Goal: Task Accomplishment & Management: Use online tool/utility

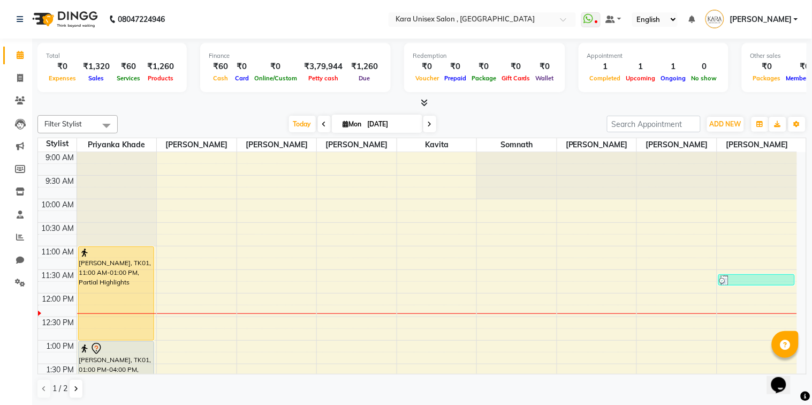
click at [322, 122] on span at bounding box center [324, 124] width 13 height 17
type input "[DATE]"
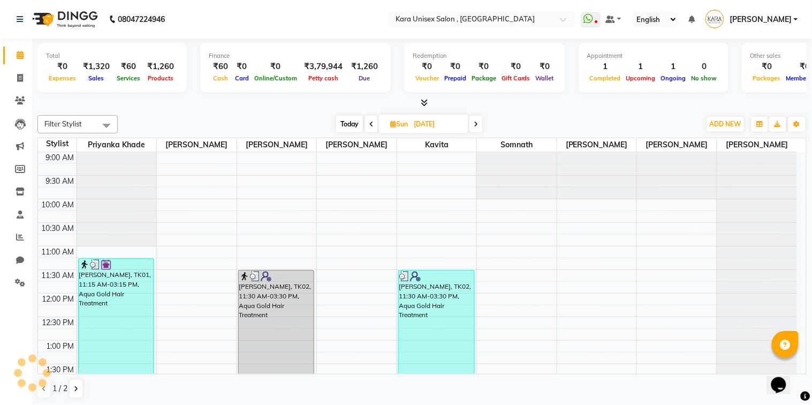
scroll to position [142, 0]
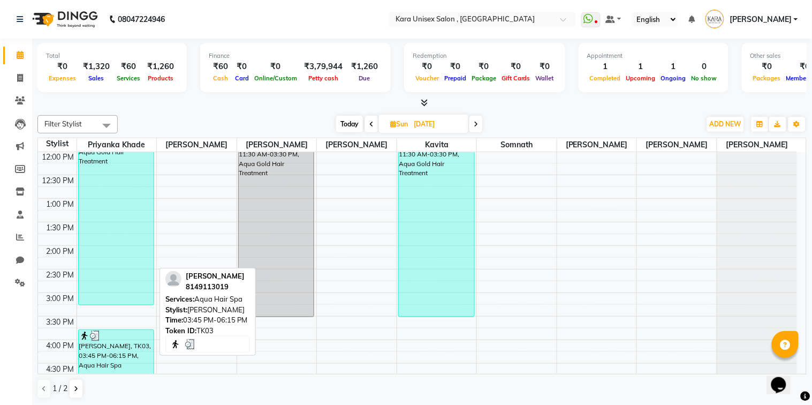
click at [139, 351] on div "[PERSON_NAME], TK03, 03:45 PM-06:15 PM, Aqua Hair Spa" at bounding box center [117, 388] width 76 height 117
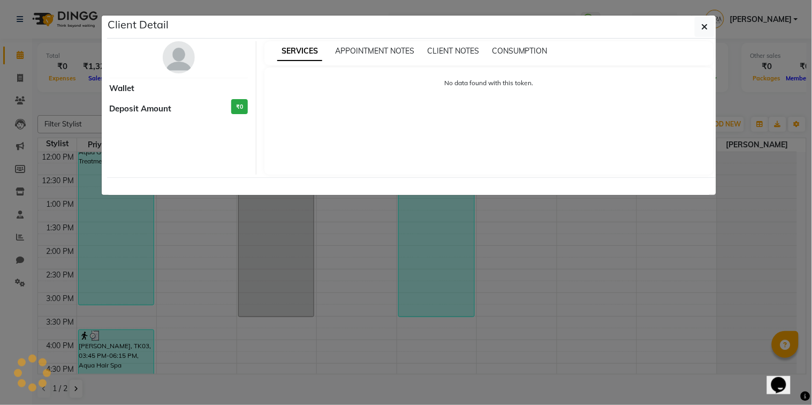
select select "3"
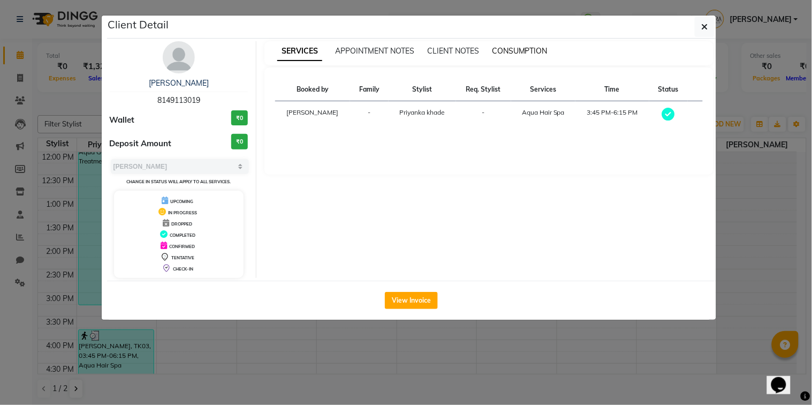
click at [526, 52] on span "CONSUMPTION" at bounding box center [520, 51] width 56 height 10
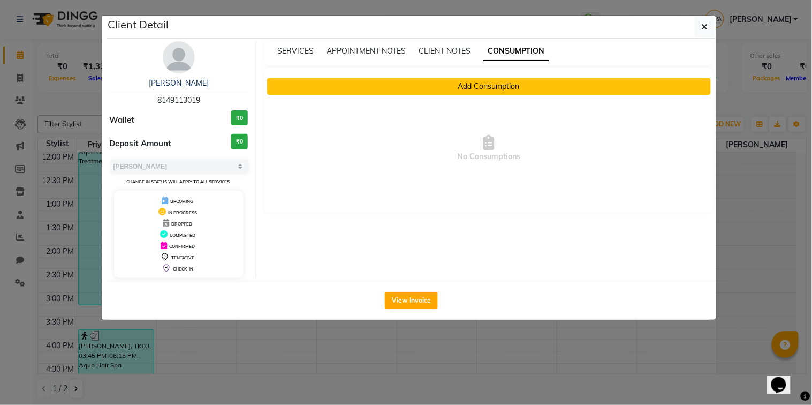
click at [517, 81] on button "Add Consumption" at bounding box center [489, 86] width 444 height 17
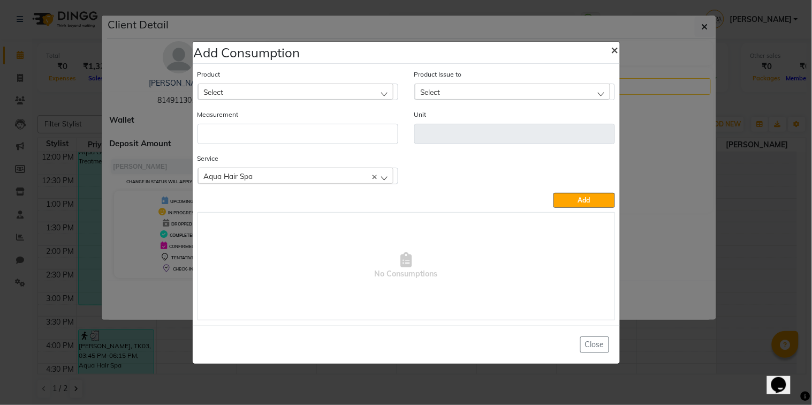
click at [613, 50] on span "×" at bounding box center [615, 49] width 7 height 16
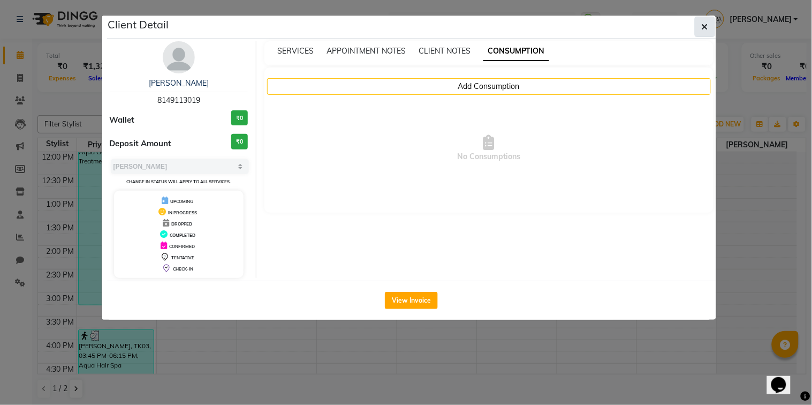
click at [699, 25] on button "button" at bounding box center [705, 27] width 20 height 20
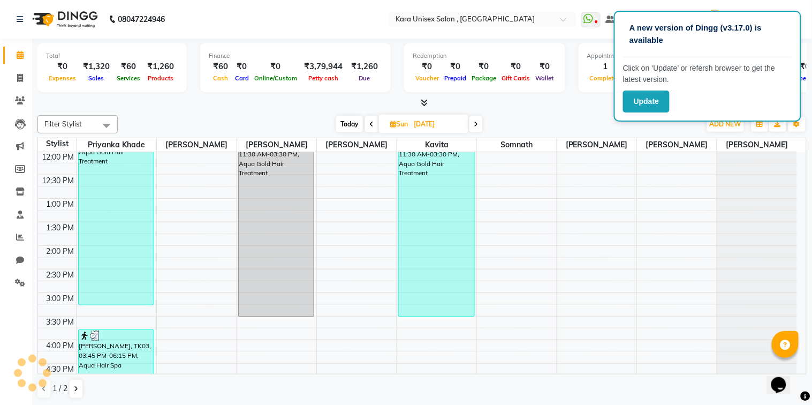
click at [477, 126] on icon at bounding box center [476, 124] width 4 height 6
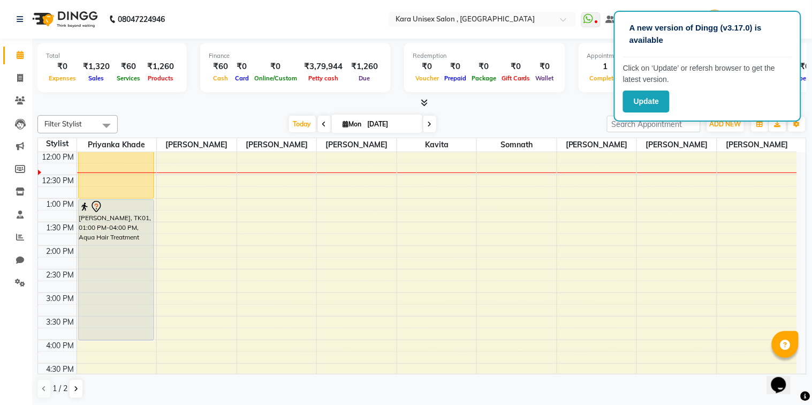
click at [260, 106] on div at bounding box center [422, 102] width 770 height 11
click at [322, 125] on icon at bounding box center [324, 124] width 4 height 6
type input "[DATE]"
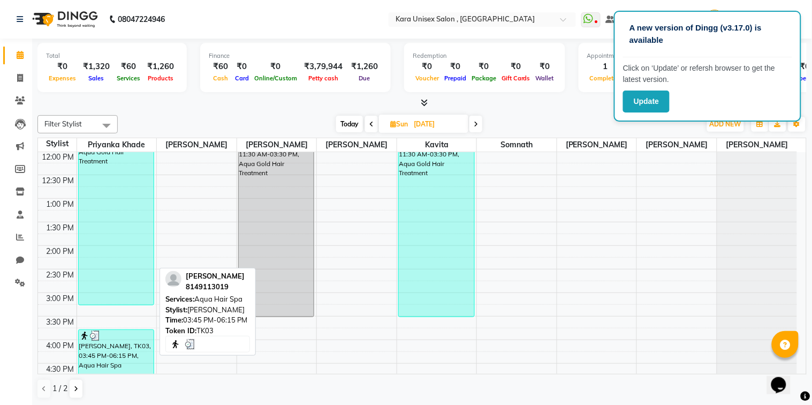
click at [127, 347] on div "[PERSON_NAME], TK03, 03:45 PM-06:15 PM, Aqua Hair Spa" at bounding box center [117, 388] width 76 height 117
select select "3"
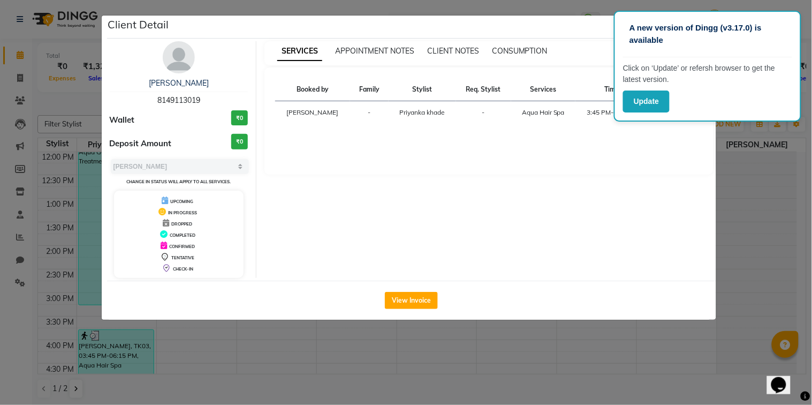
click at [518, 44] on div "SERVICES APPOINTMENT NOTES CLIENT NOTES CONSUMPTION" at bounding box center [489, 53] width 449 height 24
click at [518, 52] on span "CONSUMPTION" at bounding box center [520, 51] width 56 height 10
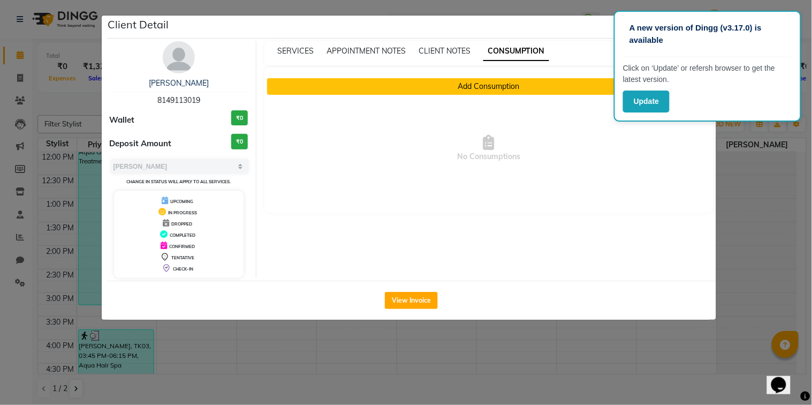
click at [491, 87] on button "Add Consumption" at bounding box center [489, 86] width 444 height 17
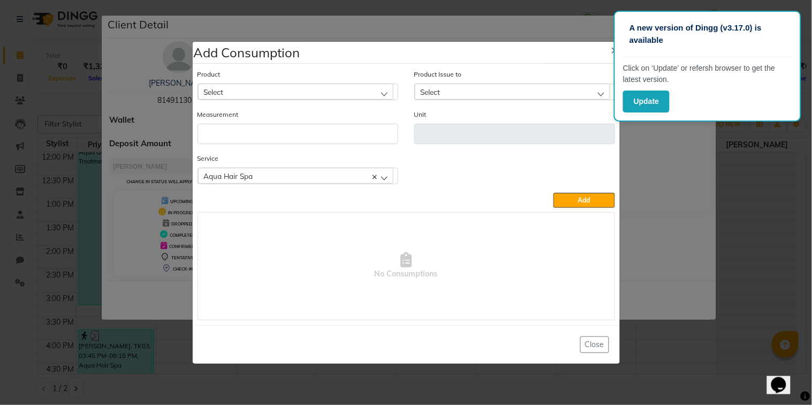
click at [363, 91] on div "Select" at bounding box center [295, 92] width 195 height 16
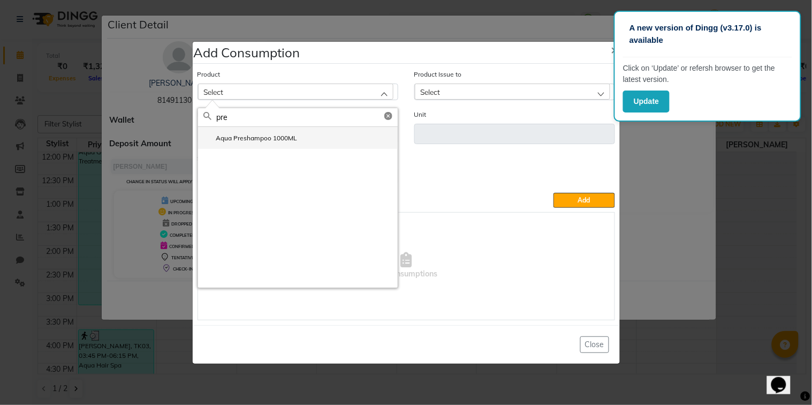
type input "pre"
click at [319, 135] on li "Aqua Preshampoo 1000ML" at bounding box center [298, 138] width 200 height 22
type input "ML"
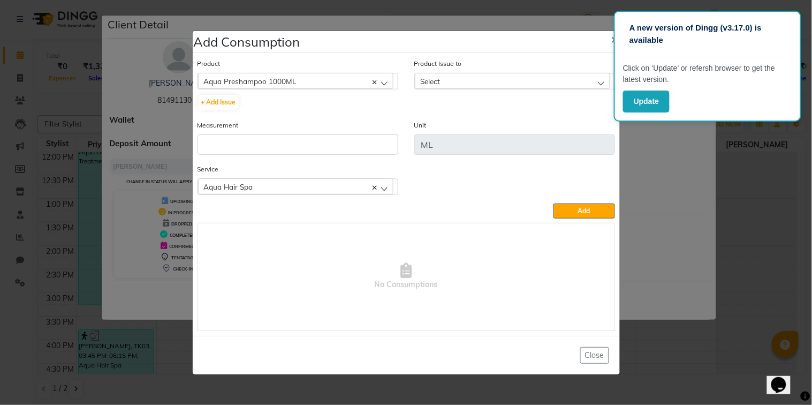
click at [500, 78] on div "Select" at bounding box center [512, 81] width 195 height 16
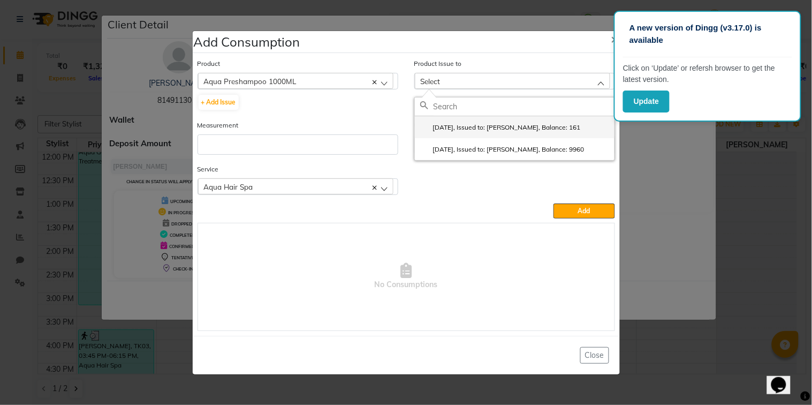
click at [507, 129] on label "[DATE], Issued to: [PERSON_NAME], Balance: 161" at bounding box center [500, 128] width 161 height 10
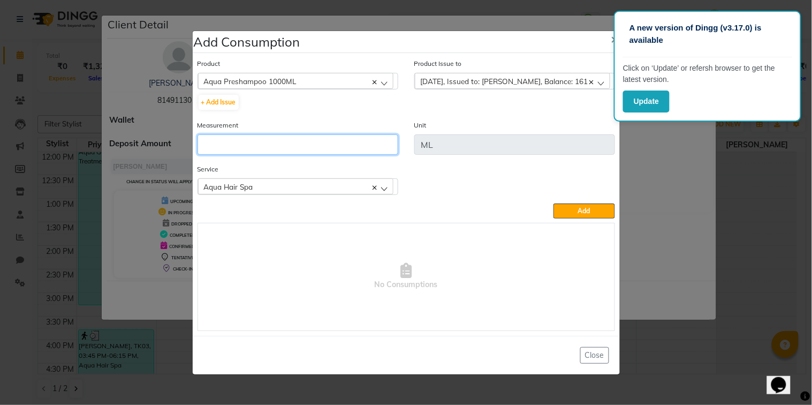
click at [352, 146] on input "number" at bounding box center [298, 144] width 201 height 20
type input "8"
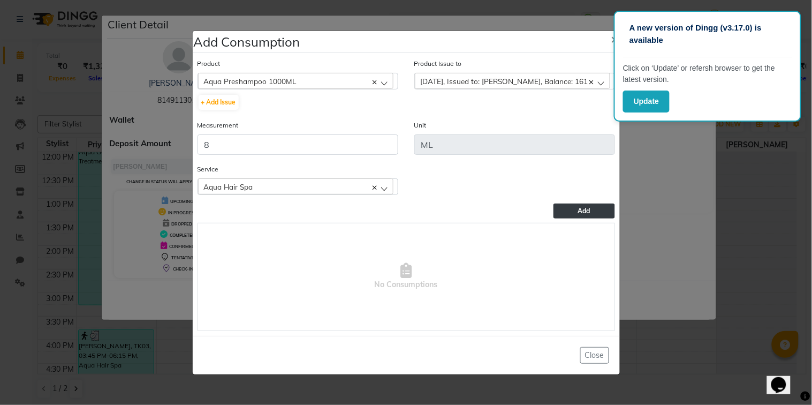
click at [575, 210] on button "Add" at bounding box center [584, 211] width 61 height 15
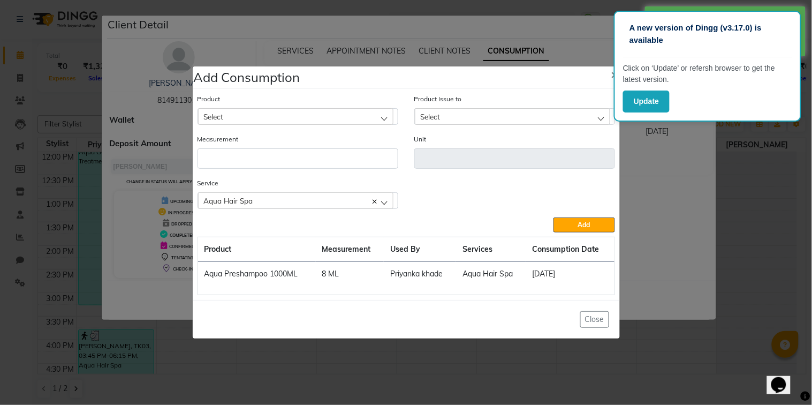
click at [368, 115] on div "Select" at bounding box center [295, 116] width 195 height 16
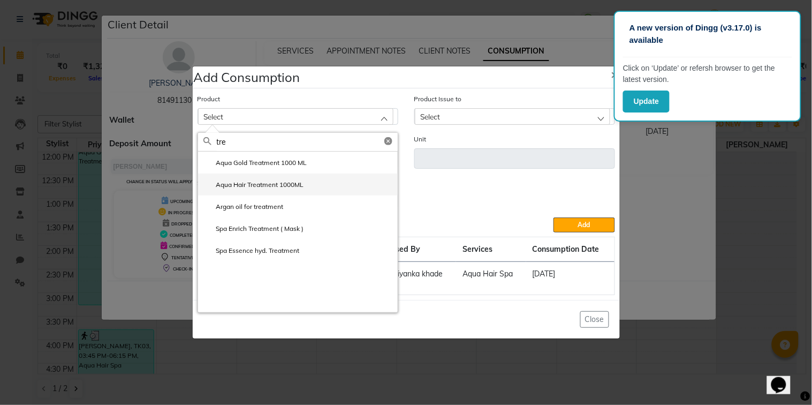
type input "tre"
click at [303, 180] on label "Aqua Hair Treatment 1000ML" at bounding box center [254, 185] width 101 height 10
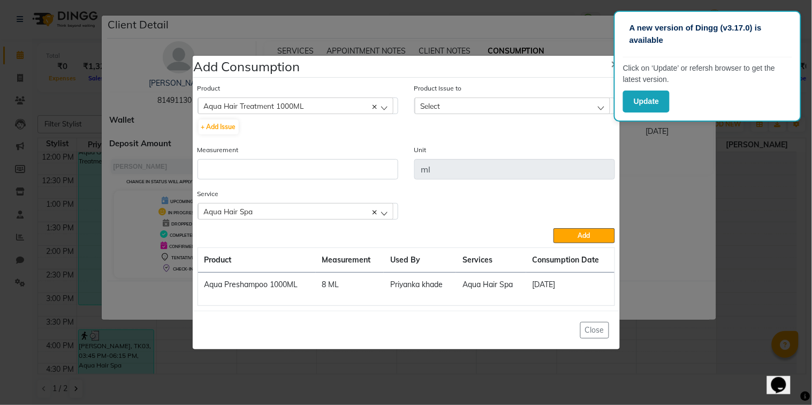
click at [383, 109] on div "Aqua Hair Treatment 1000ML" at bounding box center [295, 105] width 195 height 16
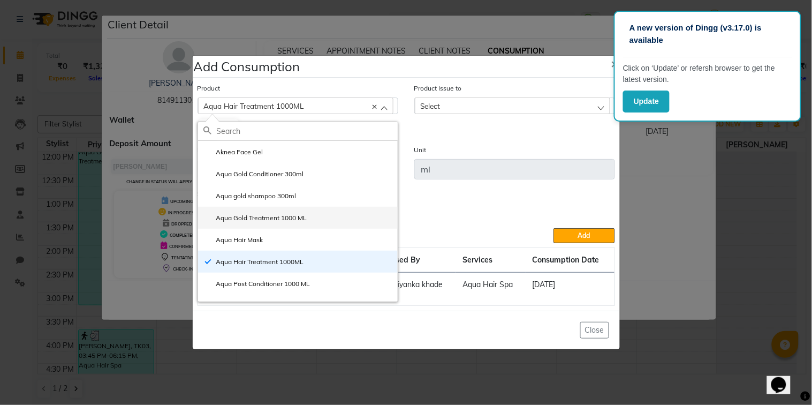
click at [289, 215] on label "Aqua Gold Treatment 1000 ML" at bounding box center [256, 218] width 104 height 10
type input "ML"
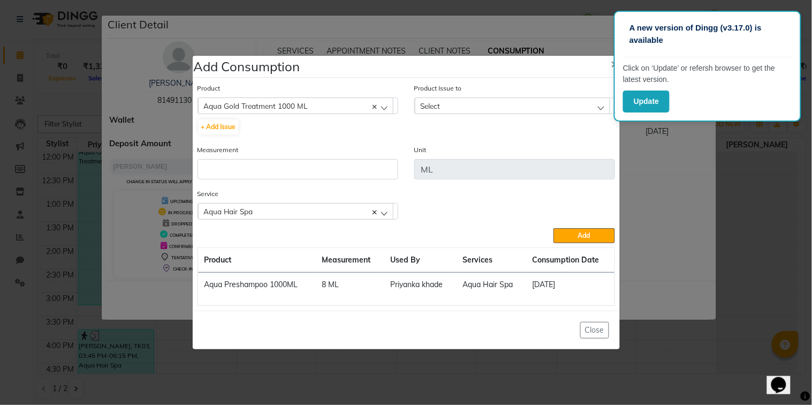
click at [547, 102] on div "Select" at bounding box center [512, 105] width 195 height 16
click at [560, 152] on label "[DATE], Issued to: [PERSON_NAME], Balance: 633" at bounding box center [500, 152] width 161 height 10
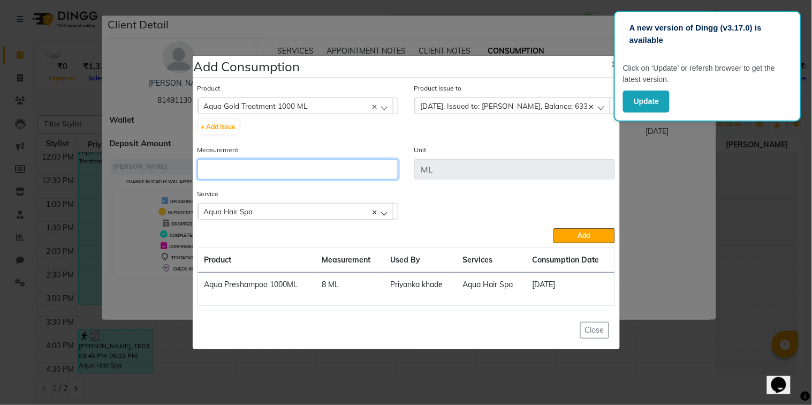
click at [353, 175] on input "number" at bounding box center [298, 169] width 201 height 20
type input "30"
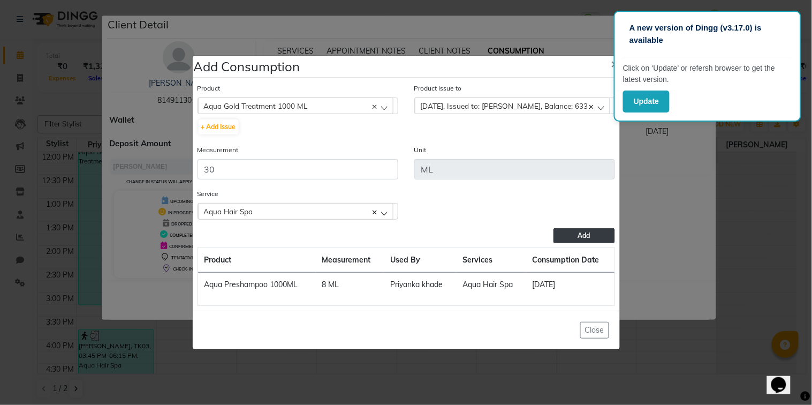
click at [581, 232] on span "Add" at bounding box center [584, 235] width 12 height 8
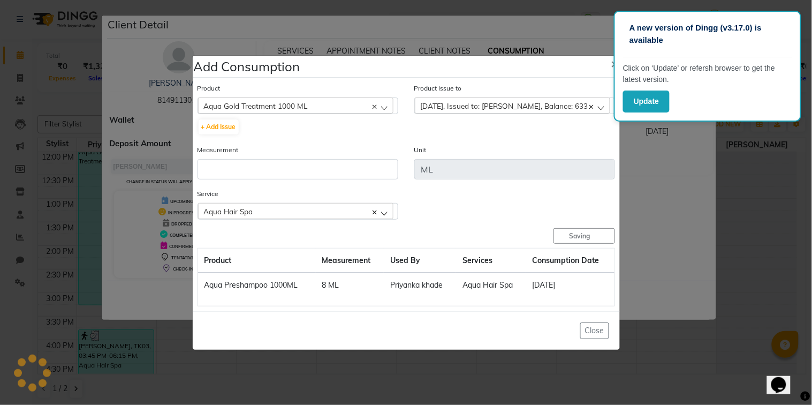
checkbox input "false"
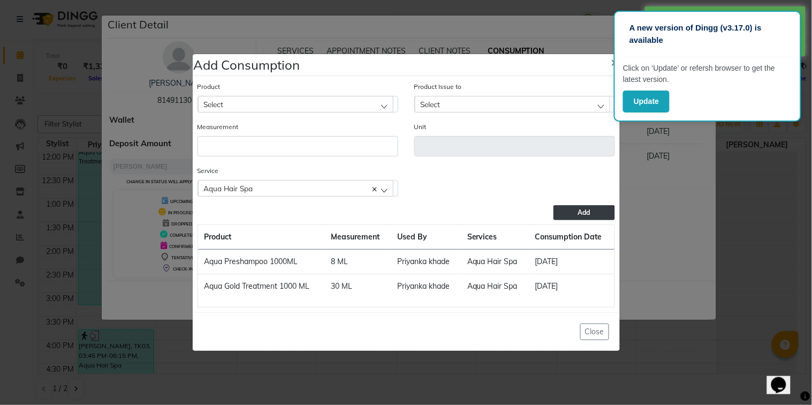
click at [356, 108] on div "Select" at bounding box center [295, 104] width 195 height 16
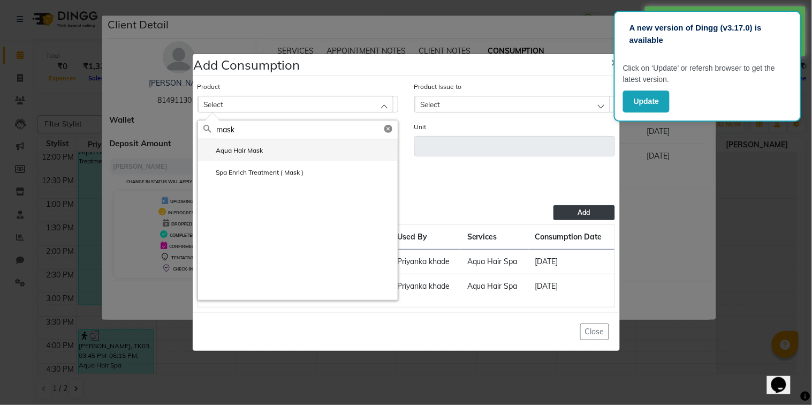
type input "mask"
click at [329, 148] on li "Aqua Hair Mask" at bounding box center [298, 150] width 200 height 22
type input "gms"
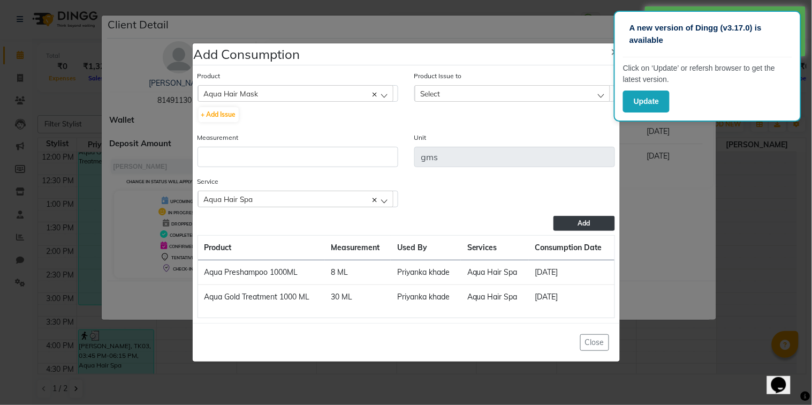
click at [502, 92] on div "Select" at bounding box center [512, 93] width 195 height 16
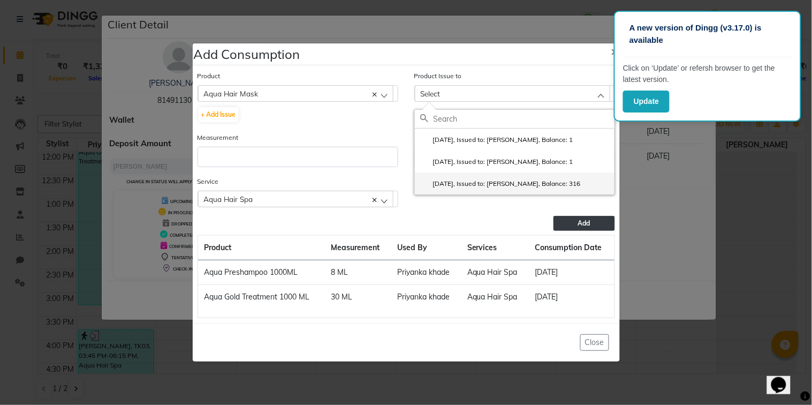
click at [524, 178] on li "[DATE], Issued to: [PERSON_NAME], Balance: 316" at bounding box center [515, 183] width 200 height 22
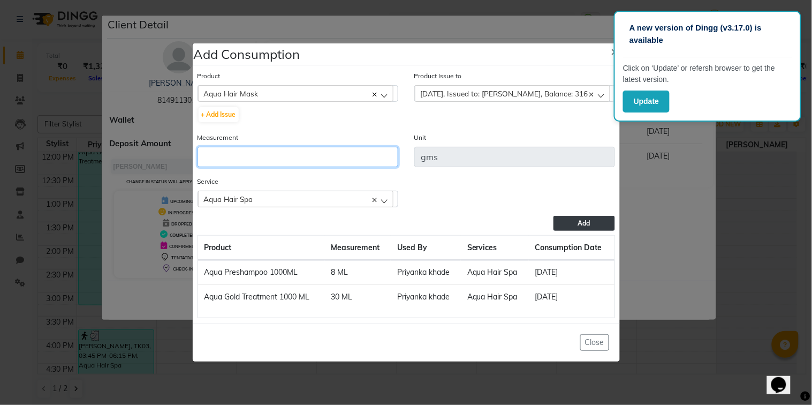
click at [333, 154] on input "number" at bounding box center [298, 157] width 201 height 20
type input "30"
click at [590, 228] on button "Add" at bounding box center [584, 223] width 61 height 15
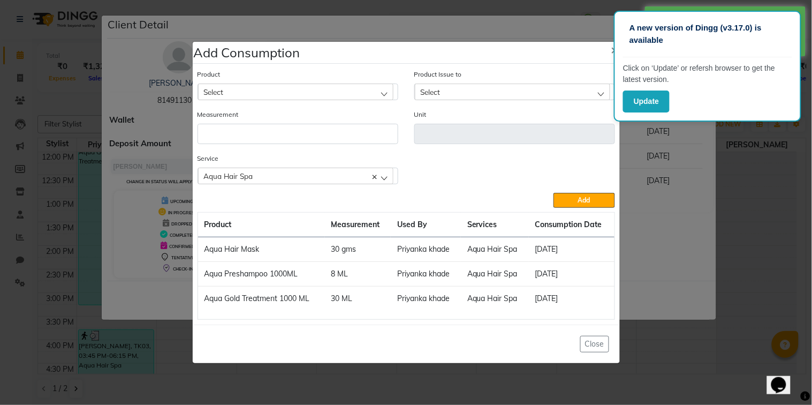
click at [277, 91] on div "Select" at bounding box center [295, 92] width 195 height 16
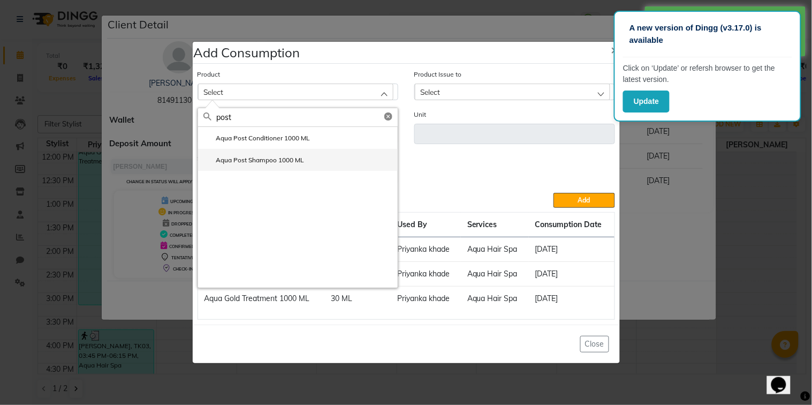
type input "post"
click at [275, 152] on li "Aqua Post Shampoo 1000 ML" at bounding box center [298, 160] width 200 height 22
type input "ml"
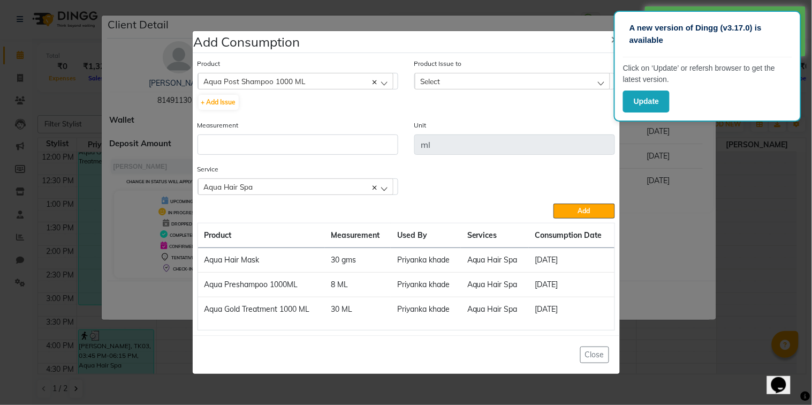
click at [502, 74] on div "Select" at bounding box center [512, 81] width 195 height 16
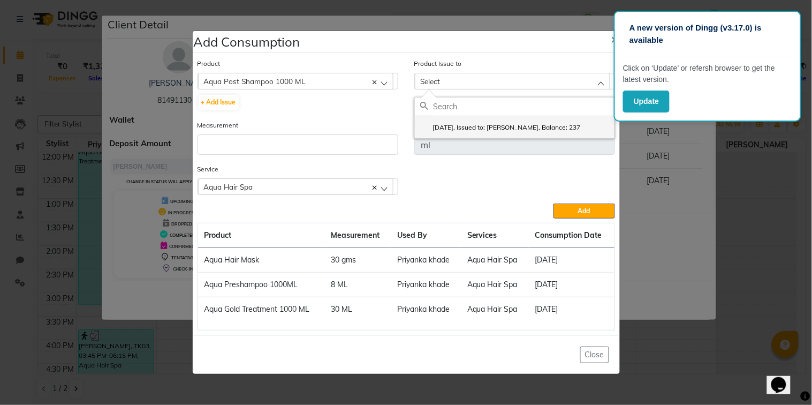
click at [504, 120] on li "[DATE], Issued to: [PERSON_NAME], Balance: 237" at bounding box center [515, 127] width 200 height 22
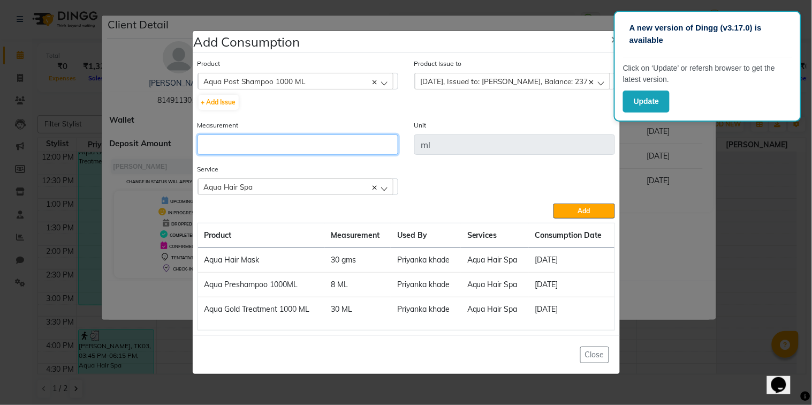
click at [349, 143] on input "number" at bounding box center [298, 144] width 201 height 20
type input "8"
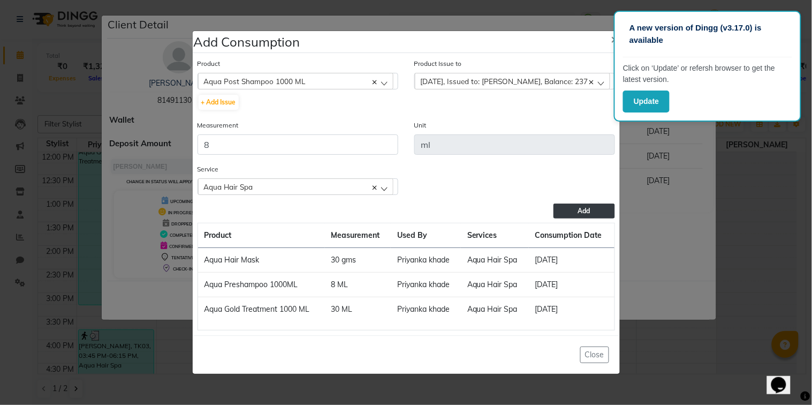
click at [599, 217] on button "Add" at bounding box center [584, 211] width 61 height 15
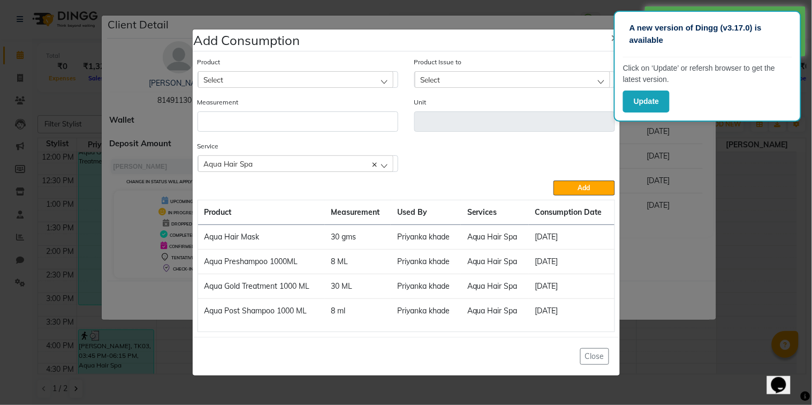
click at [317, 74] on div "Select" at bounding box center [295, 79] width 195 height 16
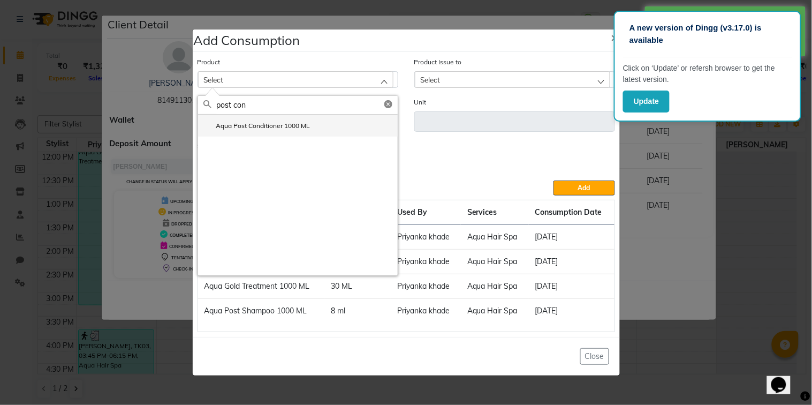
type input "post con"
click at [296, 118] on li "Aqua Post Conditioner 1000 ML" at bounding box center [298, 126] width 200 height 22
type input "ml"
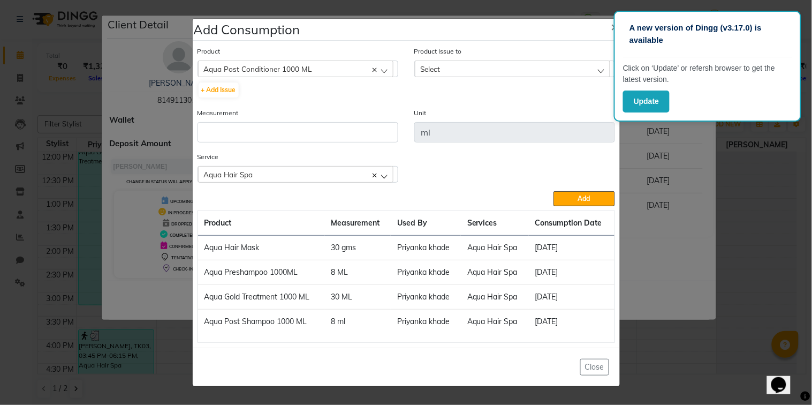
click at [476, 61] on div "Select" at bounding box center [512, 69] width 195 height 16
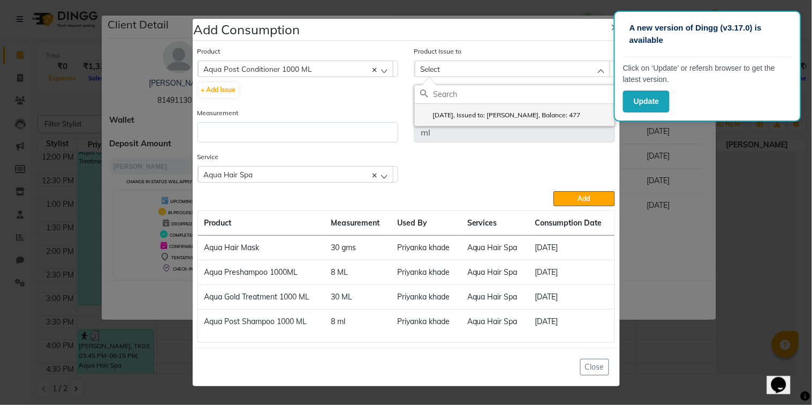
click at [477, 110] on li "[DATE], Issued to: [PERSON_NAME], Balance: 477" at bounding box center [515, 115] width 200 height 22
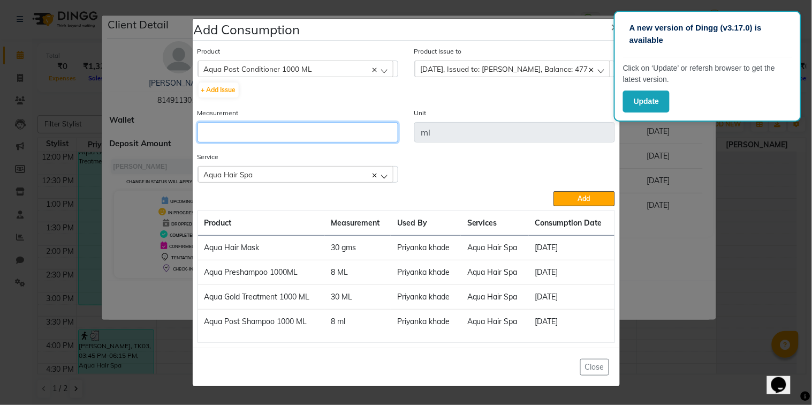
click at [355, 135] on input "number" at bounding box center [298, 132] width 201 height 20
type input "6"
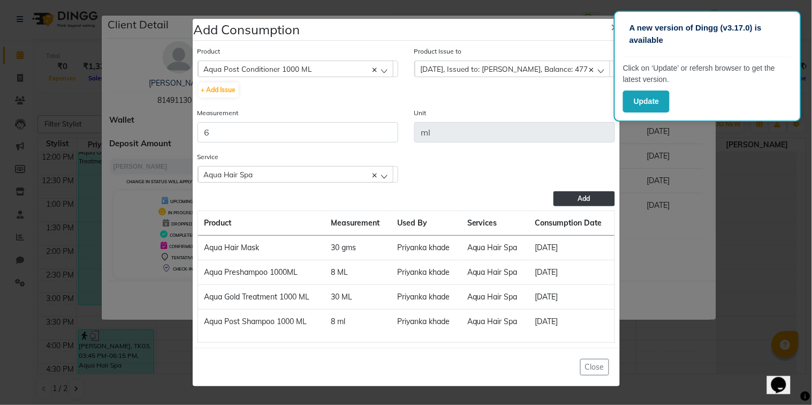
click at [593, 193] on button "Add" at bounding box center [584, 198] width 61 height 15
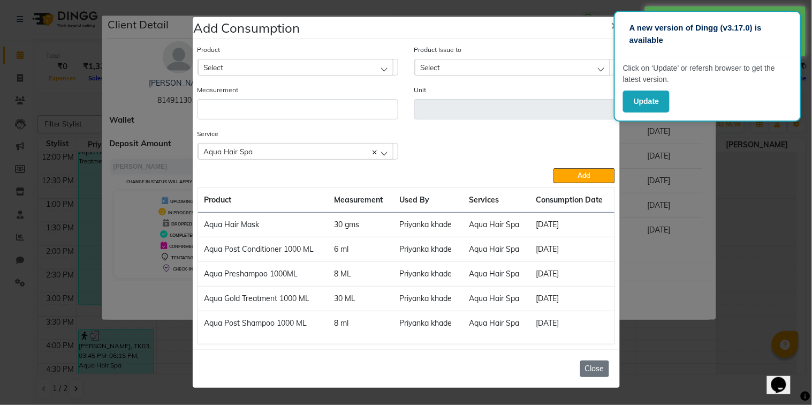
click at [586, 372] on button "Close" at bounding box center [595, 368] width 29 height 17
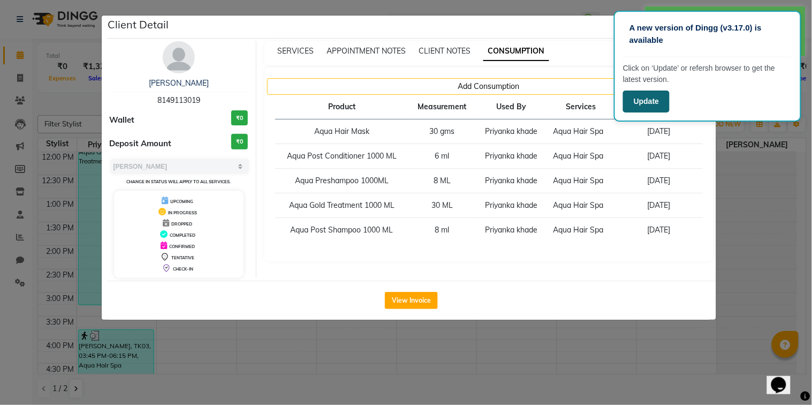
click at [634, 95] on button "Update" at bounding box center [646, 102] width 47 height 22
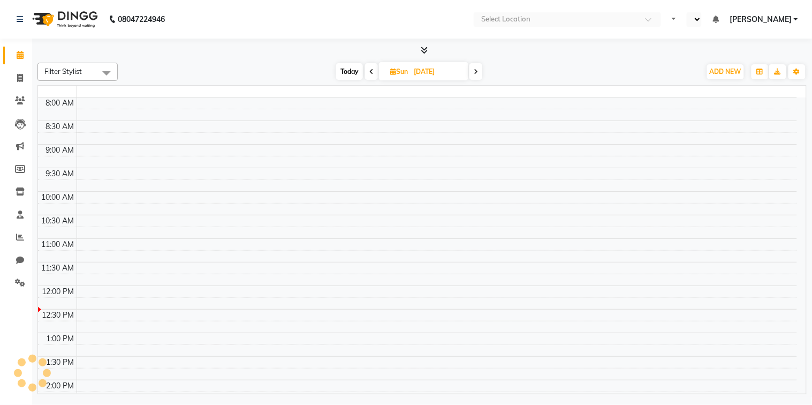
select select "en"
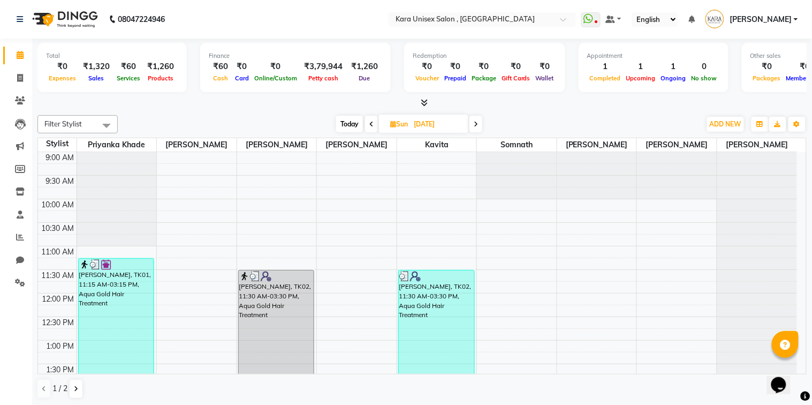
click at [478, 119] on span at bounding box center [476, 124] width 13 height 17
type input "[DATE]"
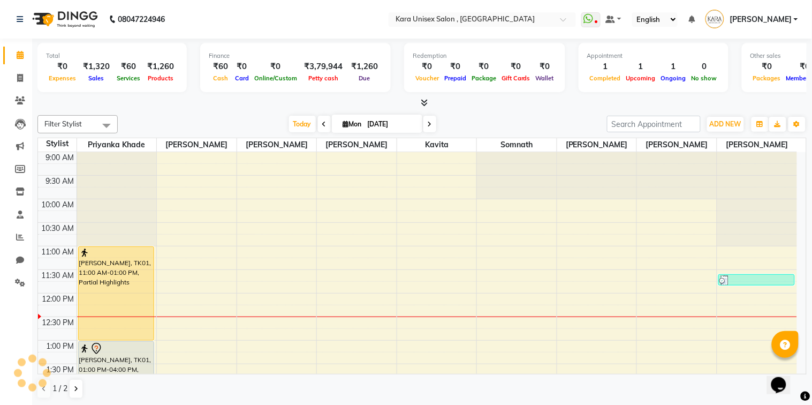
scroll to position [142, 0]
